Goal: Find specific page/section: Find specific page/section

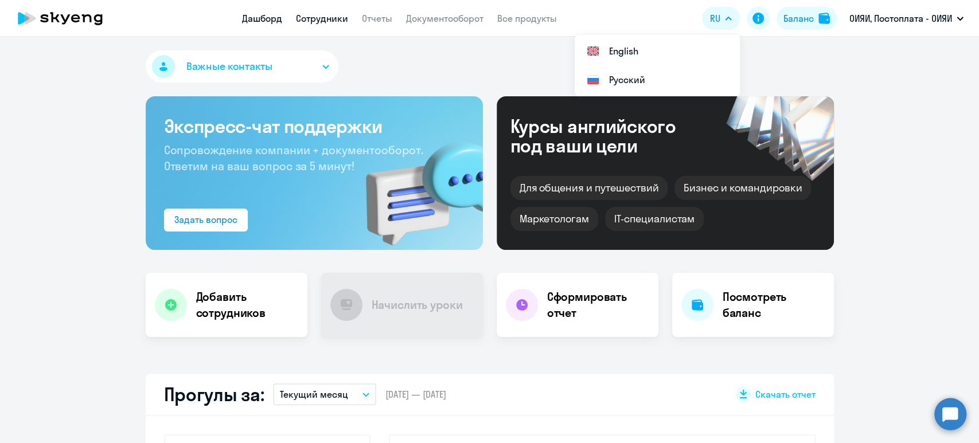
click at [328, 15] on link "Сотрудники" at bounding box center [322, 18] width 52 height 11
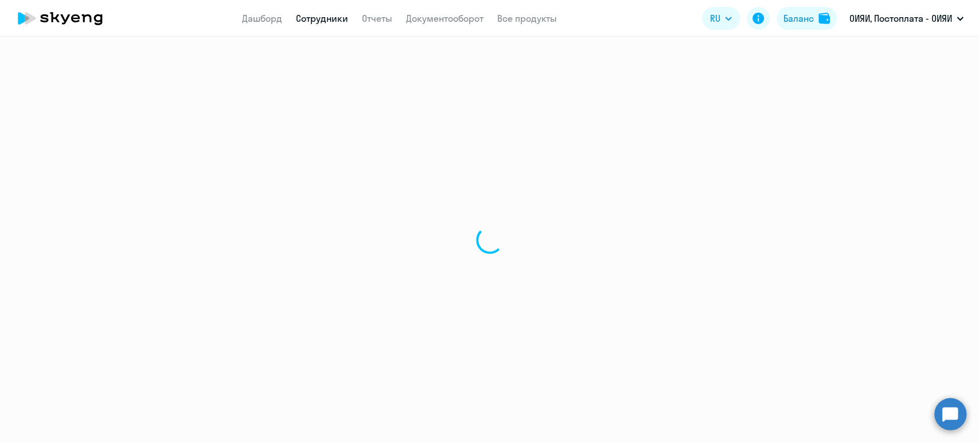
select select "30"
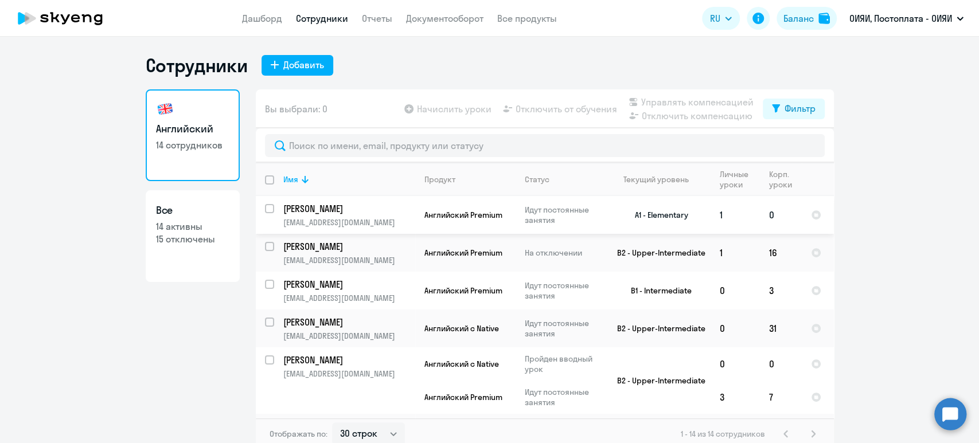
click at [265, 204] on input "select row 39736509" at bounding box center [276, 215] width 23 height 23
checkbox input "true"
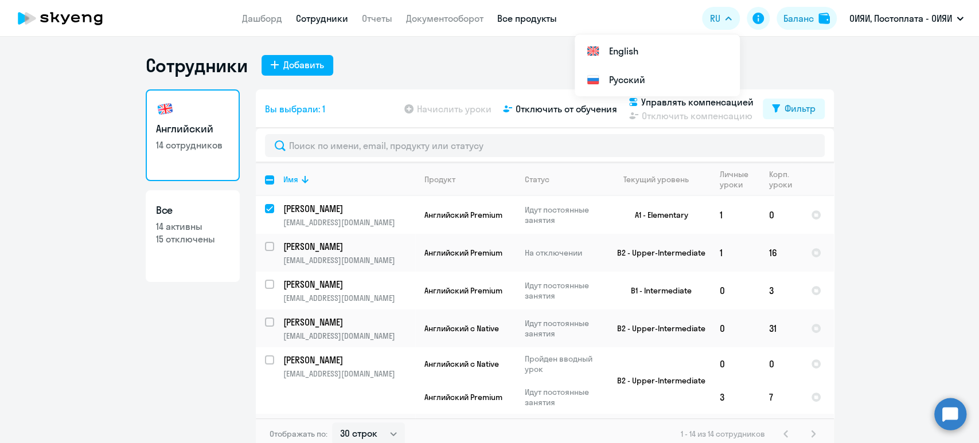
click at [528, 13] on link "Все продукты" at bounding box center [527, 18] width 60 height 11
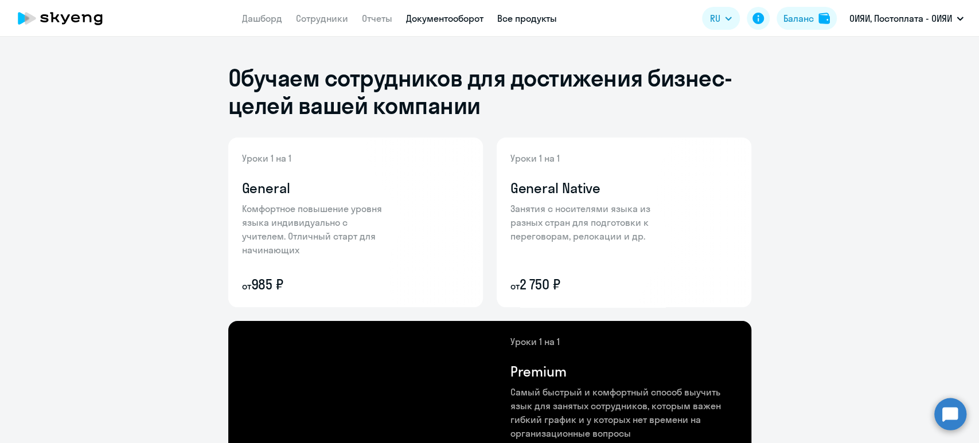
click at [446, 14] on link "Документооборот" at bounding box center [444, 18] width 77 height 11
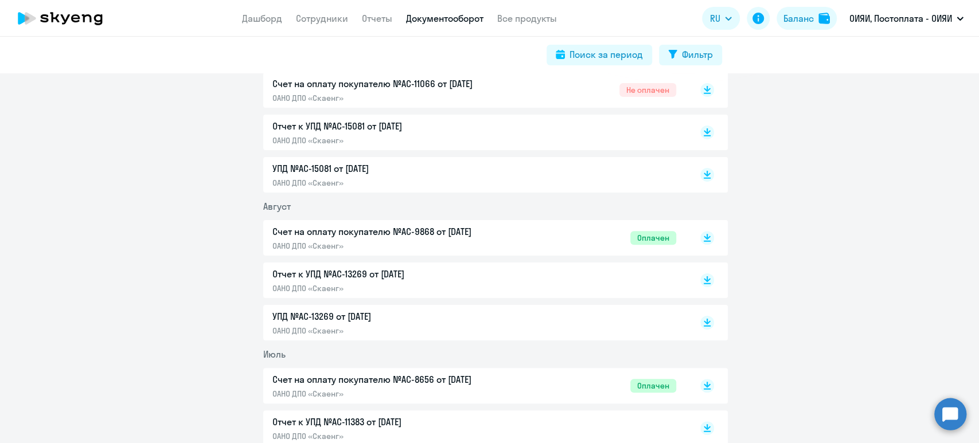
scroll to position [229, 0]
